Goal: Task Accomplishment & Management: Use online tool/utility

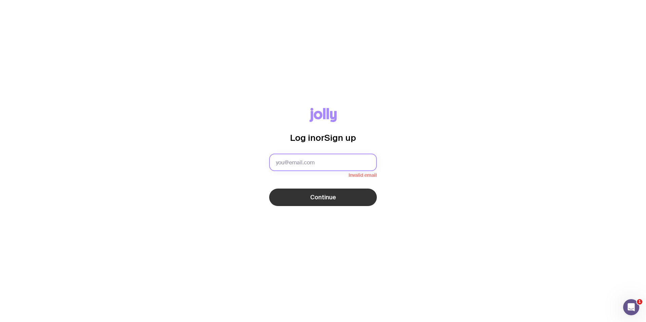
type input "[PERSON_NAME][EMAIL_ADDRESS][PERSON_NAME][DOMAIN_NAME]"
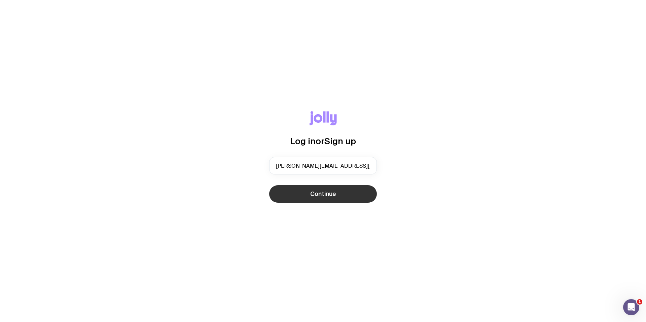
click at [317, 199] on button "Continue" at bounding box center [323, 193] width 108 height 17
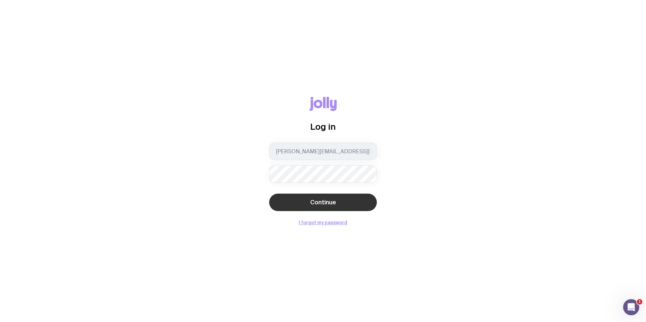
click at [332, 198] on button "Continue" at bounding box center [323, 202] width 108 height 17
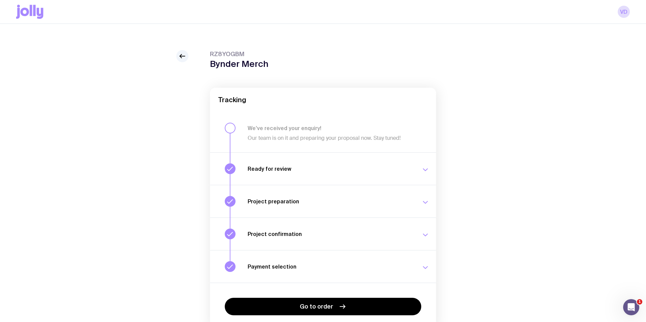
scroll to position [1, 0]
click at [313, 37] on div "RZ8YOGBM Bynder Merch Tracking We’ve received your enquiry! Our team is on it a…" at bounding box center [323, 190] width 646 height 334
click at [19, 6] on icon at bounding box center [18, 6] width 3 height 3
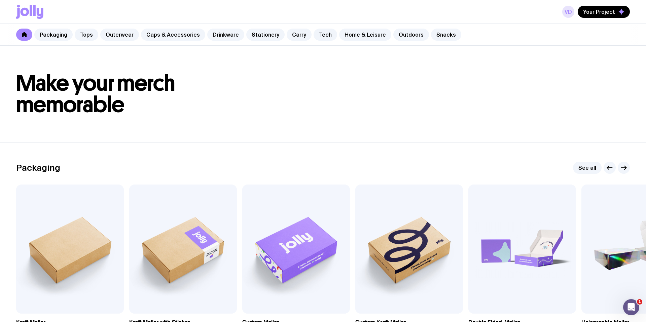
click at [572, 13] on link "VD" at bounding box center [568, 12] width 12 height 12
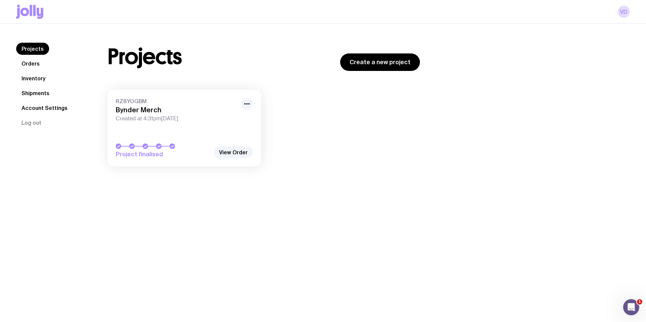
click at [37, 79] on link "Inventory" at bounding box center [33, 78] width 35 height 12
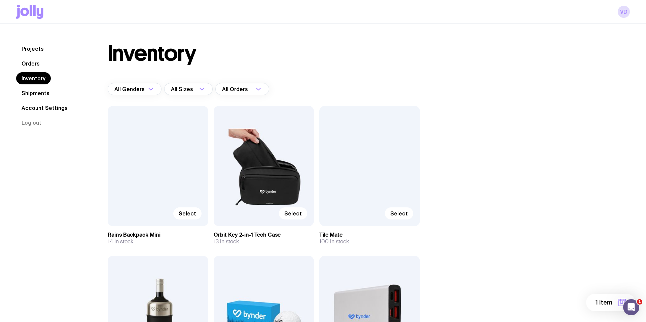
scroll to position [119, 0]
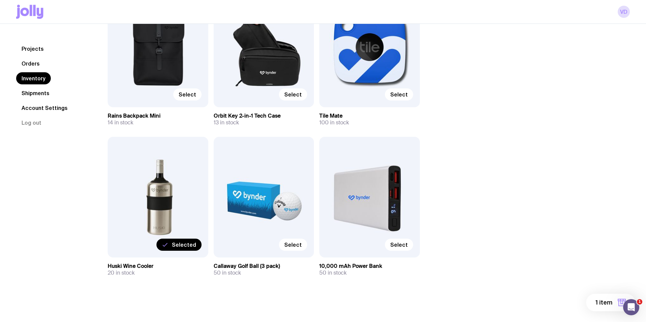
click at [288, 187] on div "Select" at bounding box center [264, 197] width 101 height 120
click at [294, 245] on span "Select" at bounding box center [292, 244] width 17 height 7
click at [0, 0] on input "Select" at bounding box center [0, 0] width 0 height 0
click at [193, 246] on span "Selected" at bounding box center [184, 244] width 24 height 7
click at [0, 0] on input "Selected" at bounding box center [0, 0] width 0 height 0
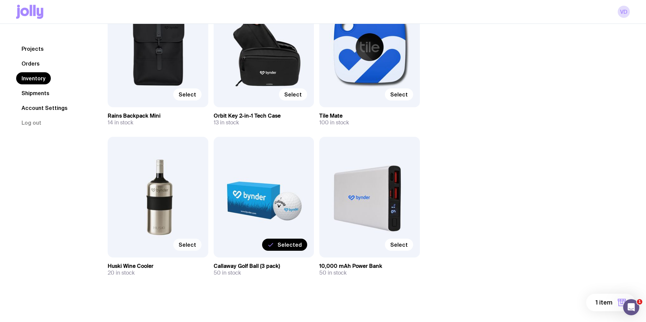
click at [274, 202] on div "Selected" at bounding box center [264, 197] width 101 height 120
click at [609, 301] on span "1 item" at bounding box center [603, 303] width 17 height 8
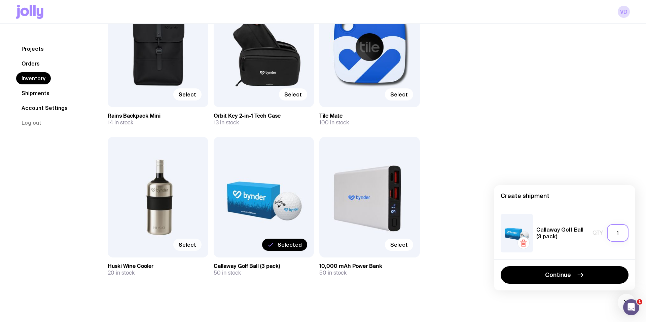
click at [618, 232] on input "1" at bounding box center [618, 232] width 22 height 17
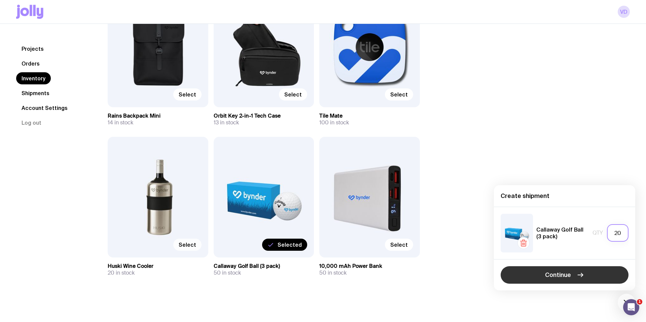
type input "20"
click at [589, 273] on button "Continue" at bounding box center [564, 274] width 128 height 17
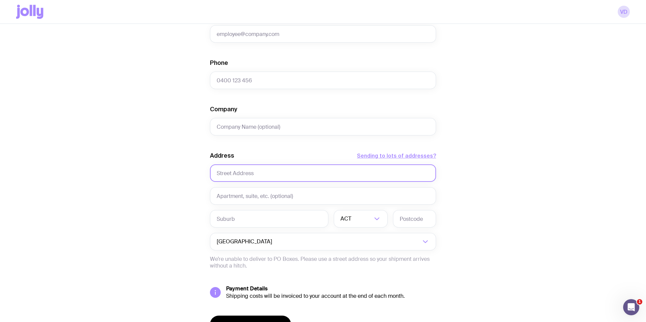
scroll to position [215, 0]
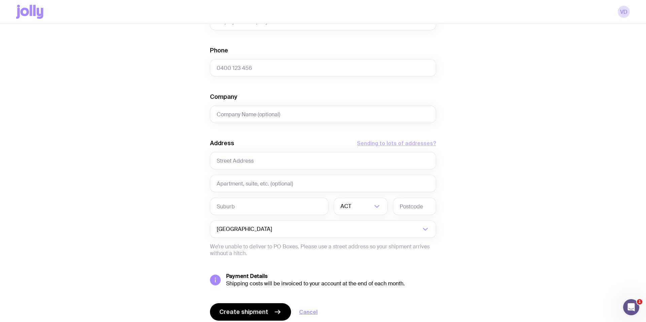
click at [410, 144] on button "Sending to lots of addresses?" at bounding box center [396, 143] width 79 height 8
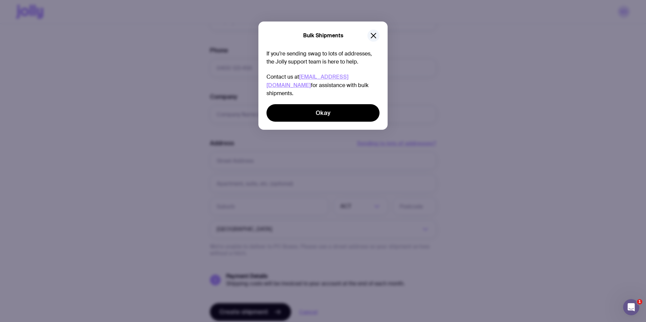
scroll to position [212, 0]
